Goal: Transaction & Acquisition: Purchase product/service

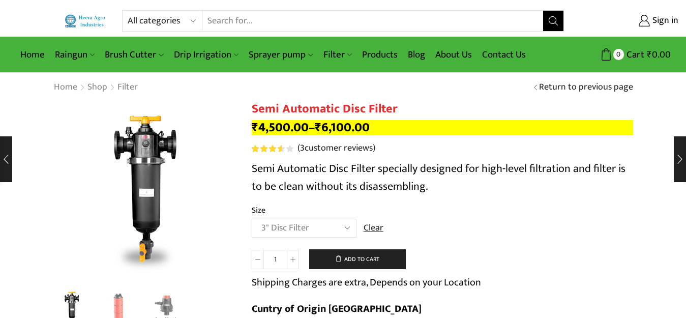
select select "3" Disc Filter"
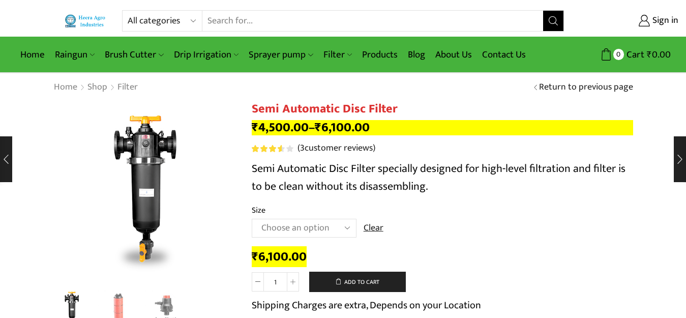
click at [159, 23] on select "All categories Accessories Air Release Valve Brush Cutter Domestic Use Drip Irr…" at bounding box center [165, 21] width 75 height 20
select select "sprinkler"
click at [128, 11] on select "All categories Accessories Air Release Valve Brush Cutter Domestic Use Drip Irr…" at bounding box center [165, 21] width 75 height 20
click at [553, 22] on icon "Search button" at bounding box center [553, 20] width 9 height 9
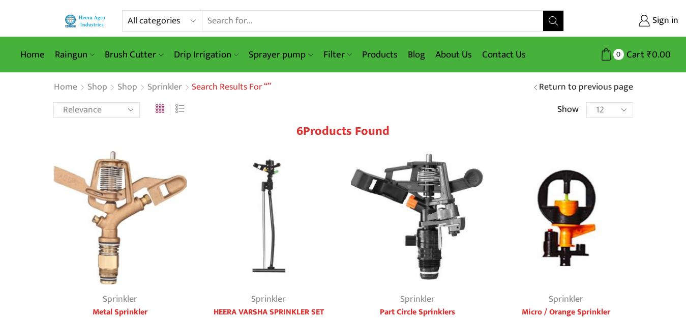
click at [561, 233] on img at bounding box center [567, 218] width 134 height 134
